Goal: Task Accomplishment & Management: Manage account settings

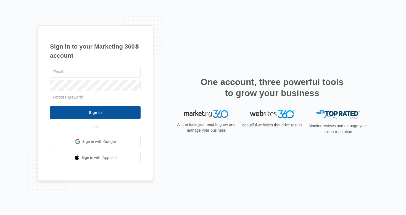
type input "[EMAIL_ADDRESS][DOMAIN_NAME]"
click at [96, 112] on input "Sign In" at bounding box center [95, 112] width 91 height 13
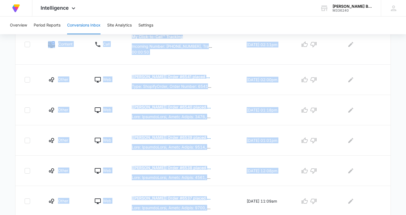
scroll to position [299, 0]
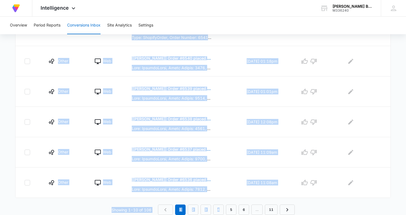
drag, startPoint x: 191, startPoint y: 27, endPoint x: 219, endPoint y: 225, distance: 199.5
copy div "Loremip Dol Sitametcon Adipi Elitseddoei: 050 Tem Incidid Utlabo Etdol Magn Ali…"
click at [192, 209] on link "2" at bounding box center [193, 210] width 10 height 10
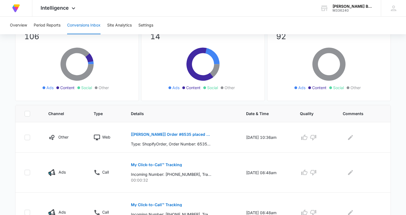
scroll to position [0, 0]
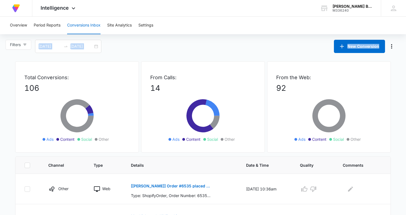
drag, startPoint x: 204, startPoint y: 43, endPoint x: 215, endPoint y: 39, distance: 11.3
click at [201, 165] on span "Details" at bounding box center [178, 165] width 94 height 6
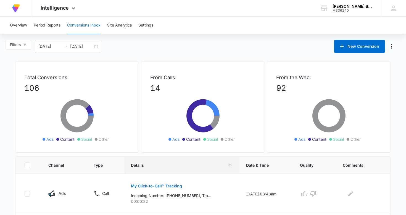
click at [213, 43] on div "Filters [DATE] [DATE] New Conversion" at bounding box center [203, 46] width 406 height 13
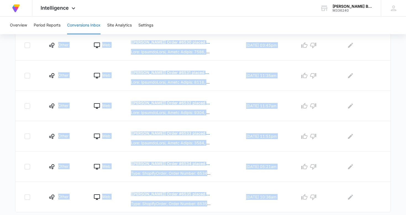
scroll to position [309, 0]
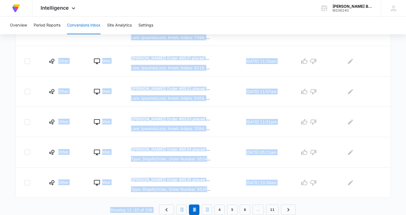
drag, startPoint x: 213, startPoint y: 43, endPoint x: 211, endPoint y: 229, distance: 186.6
copy main "Lor Ipsumdolor Sitam Consectetur: 822 Adi Elitsed Doeius Tempo Inci Utlab: 17 E…"
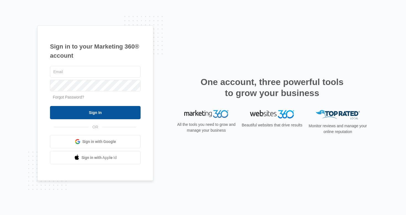
type input "[EMAIL_ADDRESS][DOMAIN_NAME]"
click at [97, 110] on input "Sign In" at bounding box center [95, 112] width 91 height 13
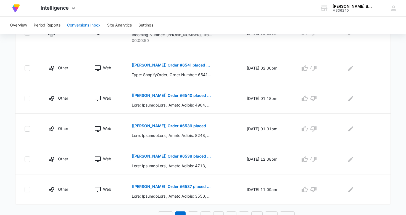
scroll to position [299, 0]
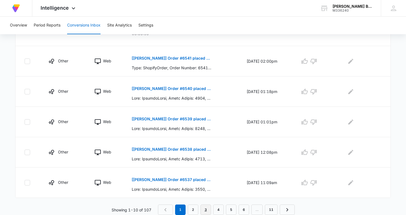
click at [206, 211] on link "3" at bounding box center [205, 210] width 10 height 10
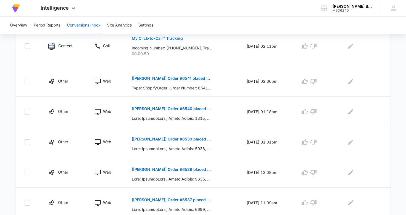
scroll to position [299, 0]
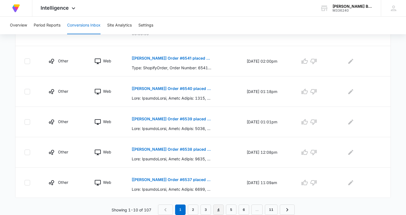
click at [219, 210] on link "4" at bounding box center [218, 210] width 10 height 10
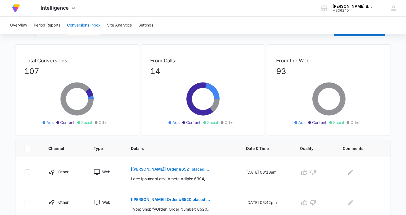
scroll to position [0, 0]
